Goal: Transaction & Acquisition: Purchase product/service

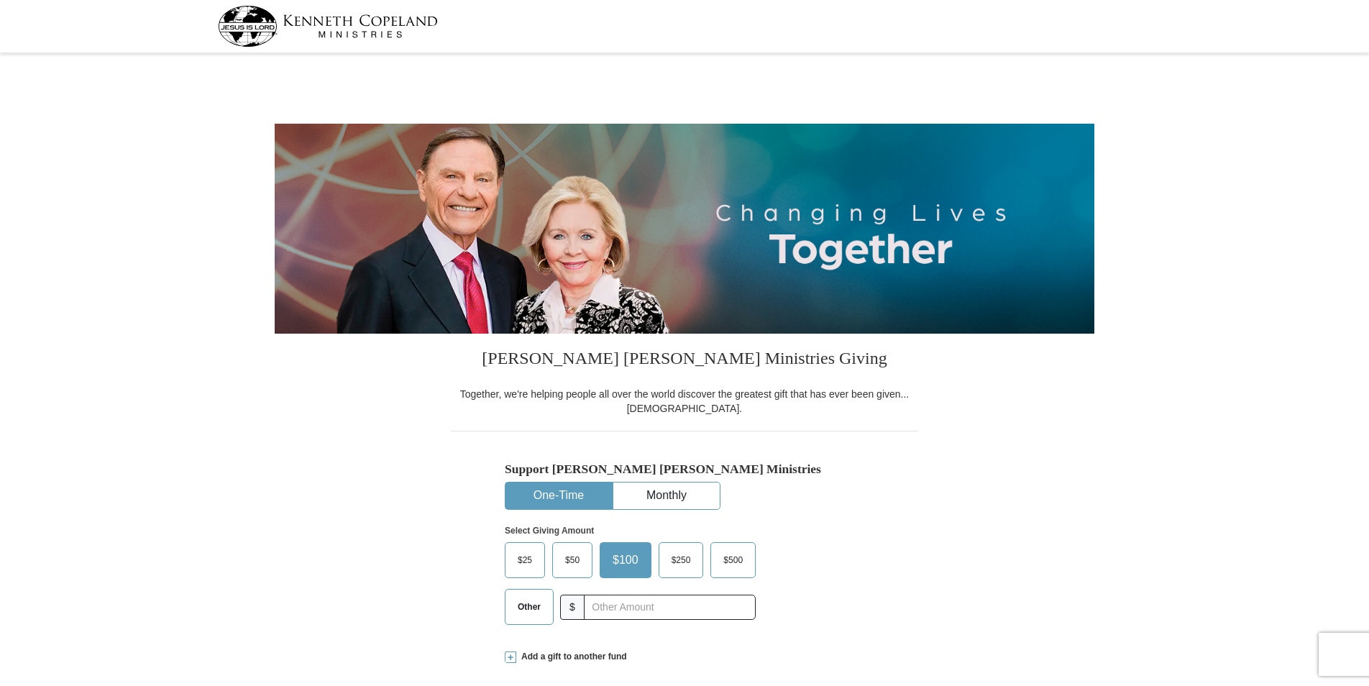
select select "KS"
click at [529, 564] on span "$25" at bounding box center [525, 560] width 29 height 22
click at [0, 0] on input "$25" at bounding box center [0, 0] width 0 height 0
click at [556, 496] on button "One-Time" at bounding box center [559, 496] width 106 height 27
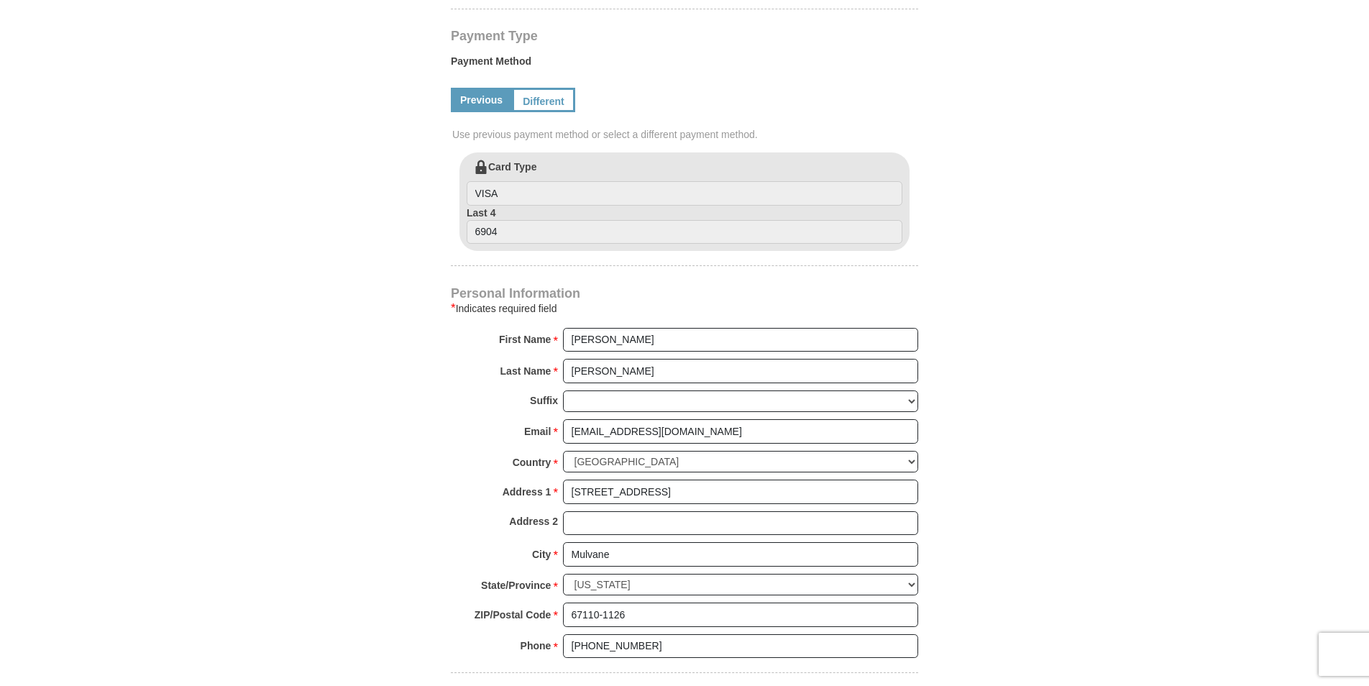
scroll to position [647, 0]
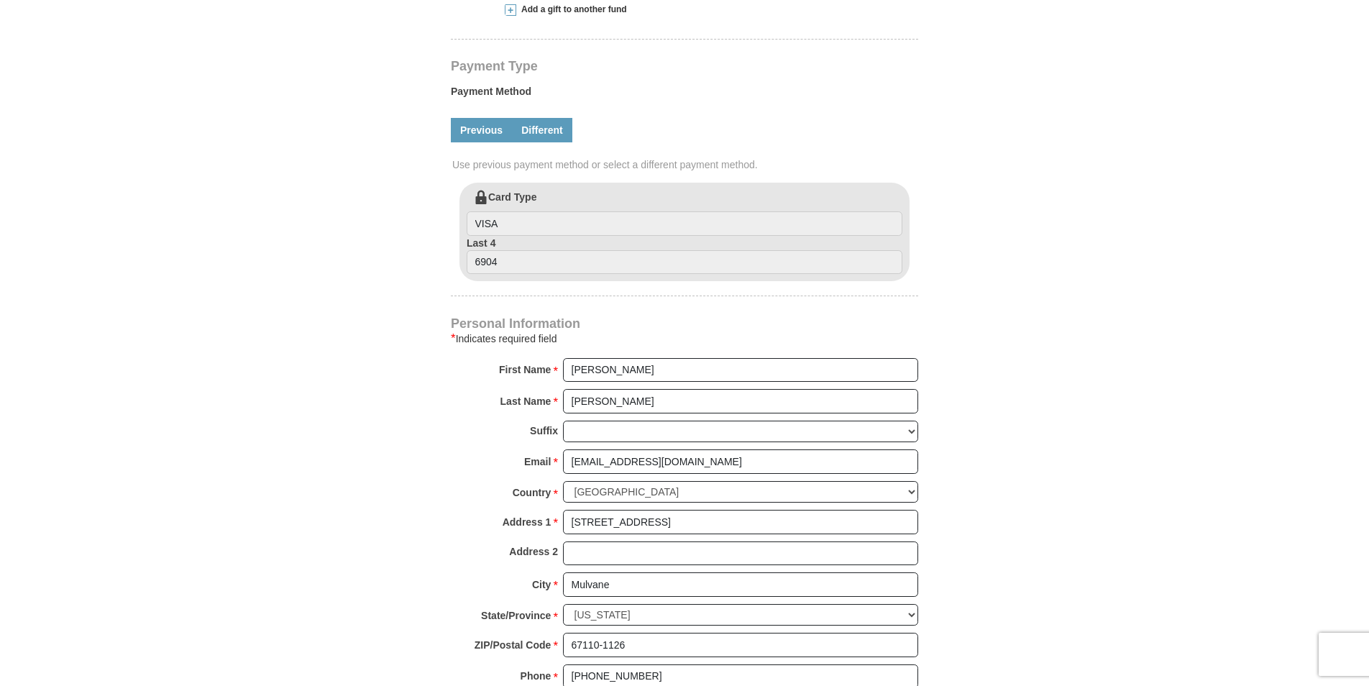
click at [549, 133] on link "Different" at bounding box center [542, 130] width 60 height 24
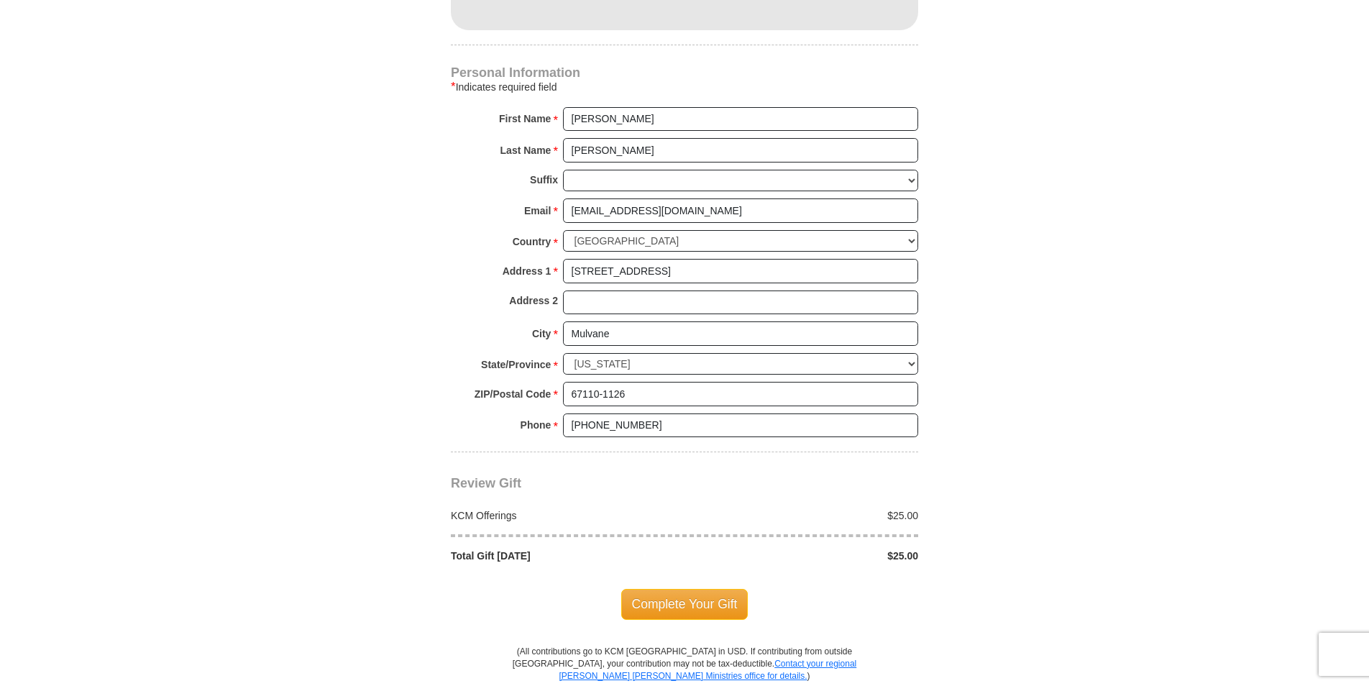
scroll to position [1079, 0]
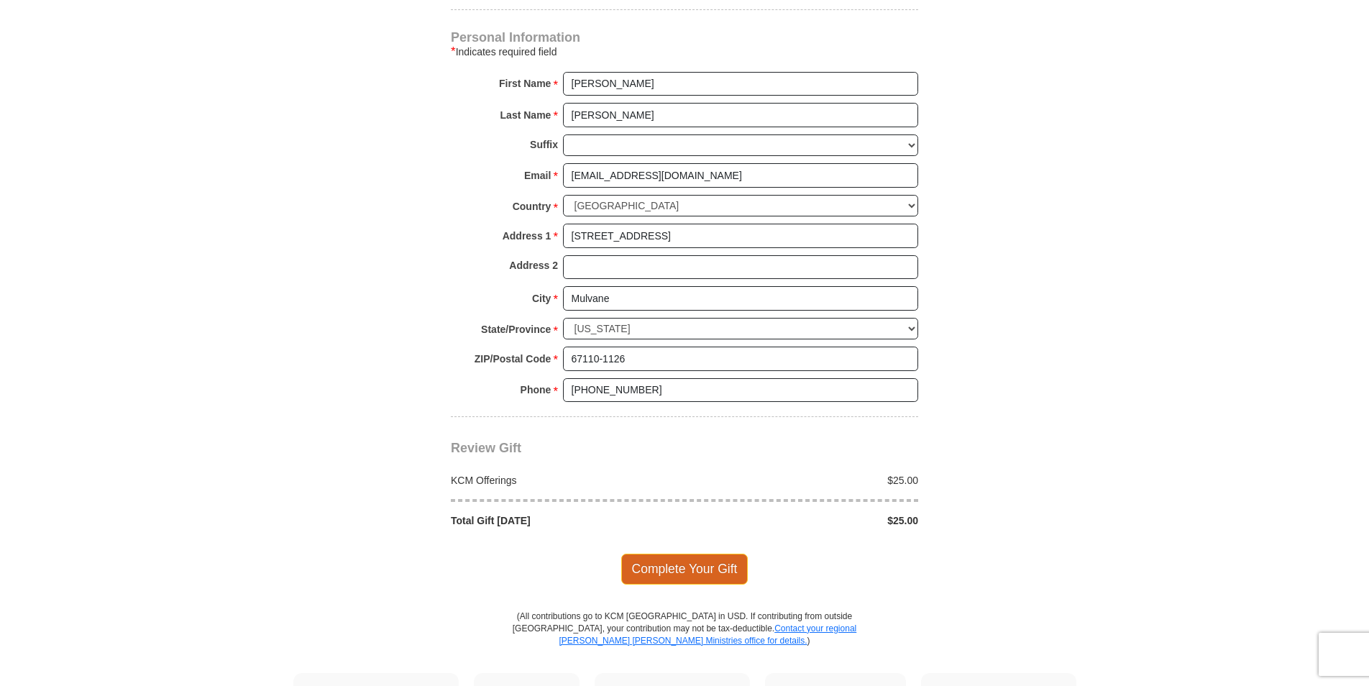
click at [695, 568] on span "Complete Your Gift" at bounding box center [684, 569] width 127 height 30
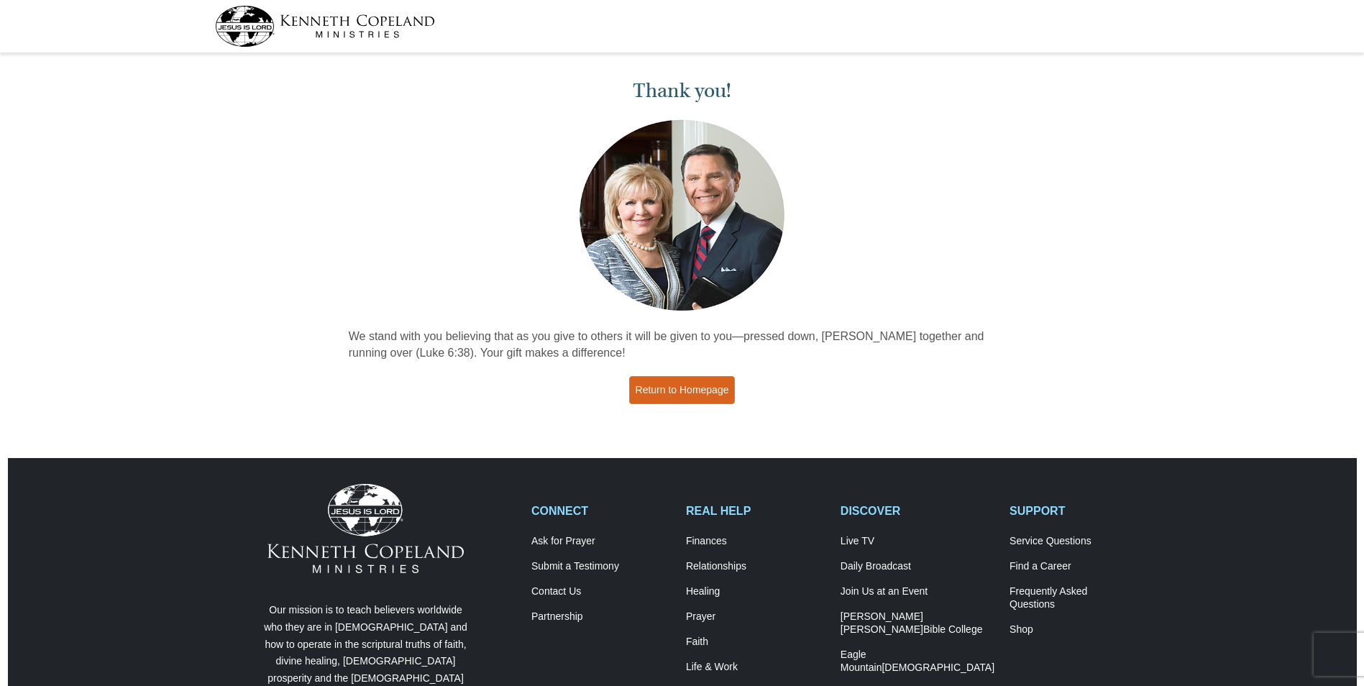
click at [695, 393] on link "Return to Homepage" at bounding box center [682, 390] width 106 height 28
